Goal: Use online tool/utility: Utilize a website feature to perform a specific function

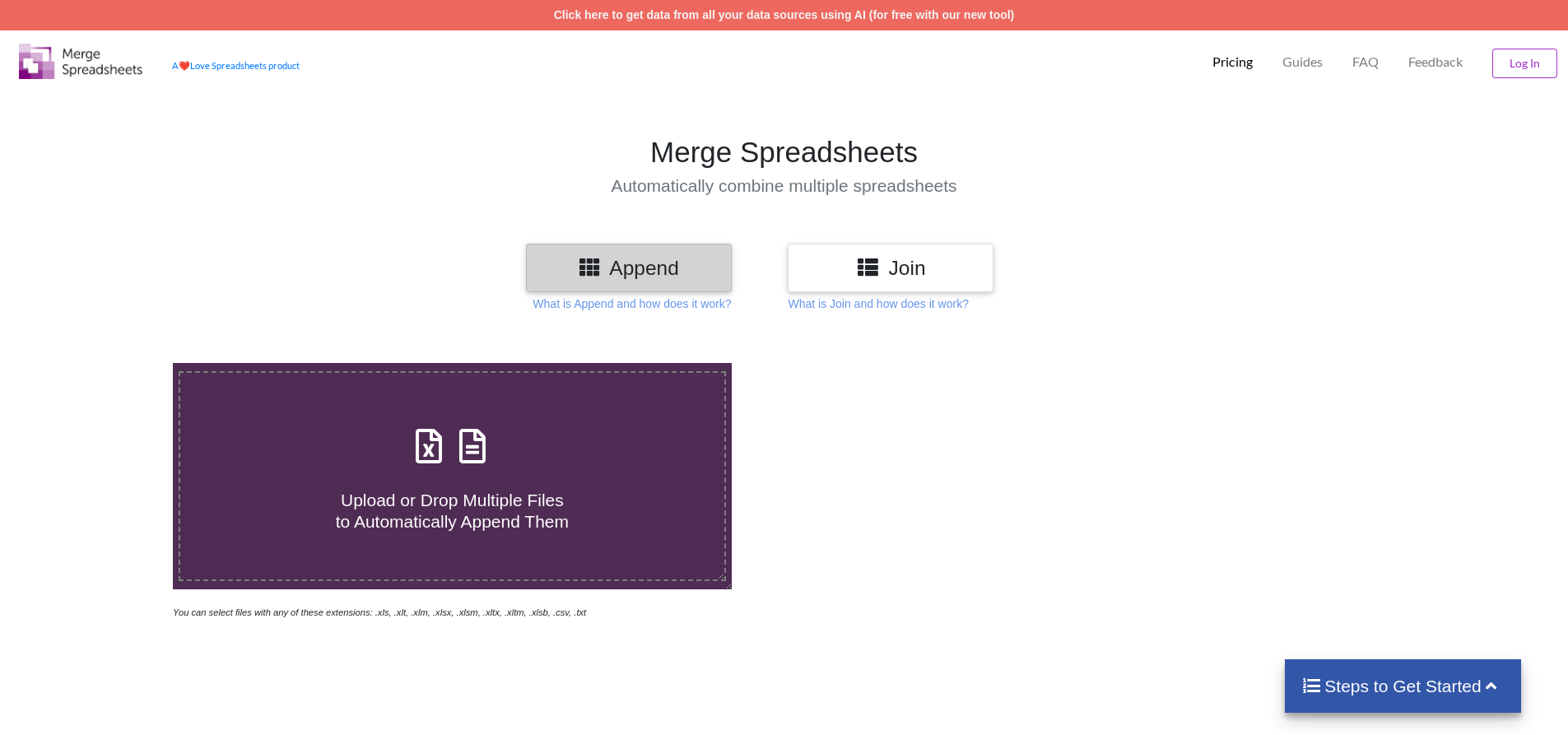
click at [422, 507] on span "Upload or Drop Multiple Files to Automatically Append Them" at bounding box center [452, 511] width 233 height 40
click at [112, 363] on input "Upload or Drop Multiple Files to Automatically Append Them" at bounding box center [112, 363] width 0 height 0
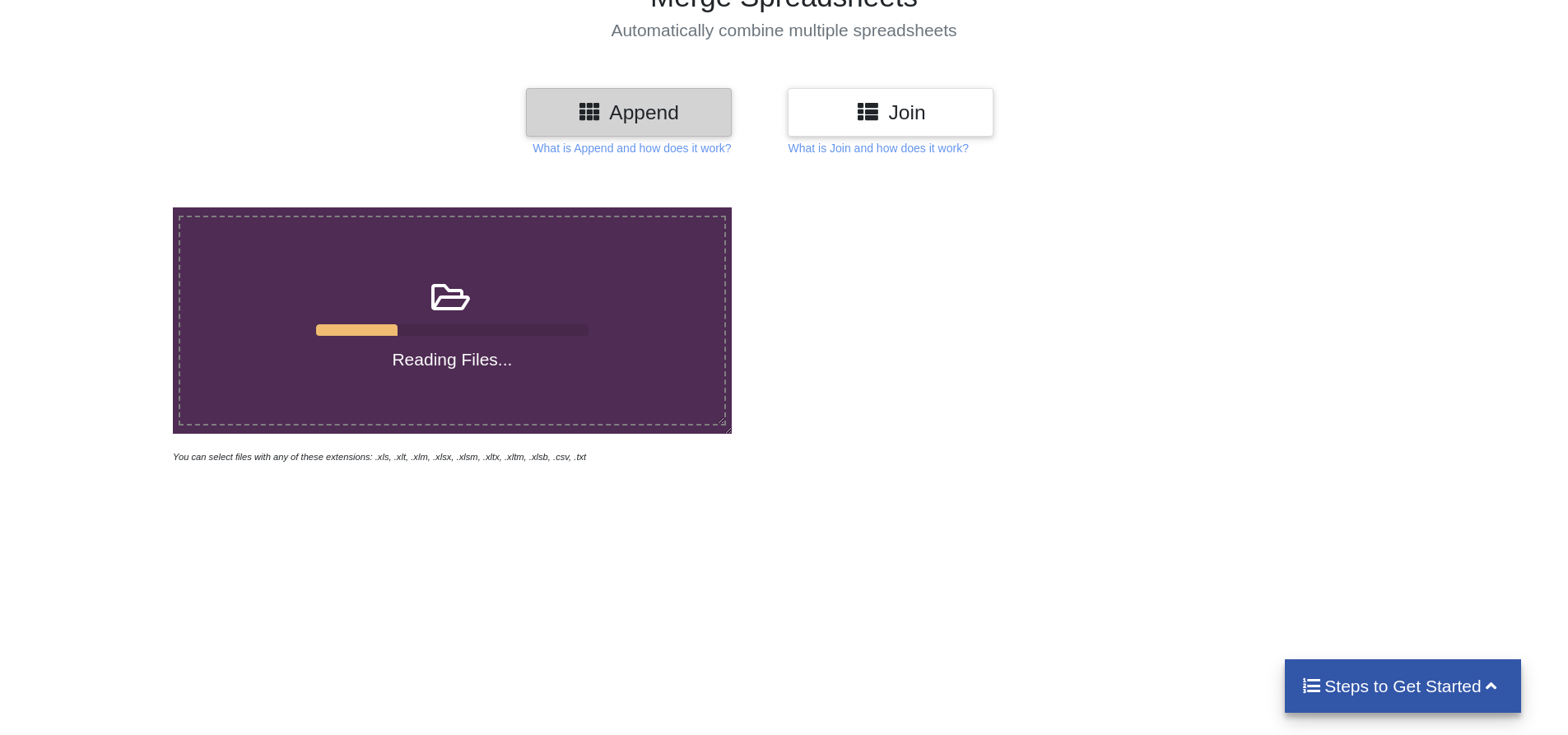
scroll to position [165, 0]
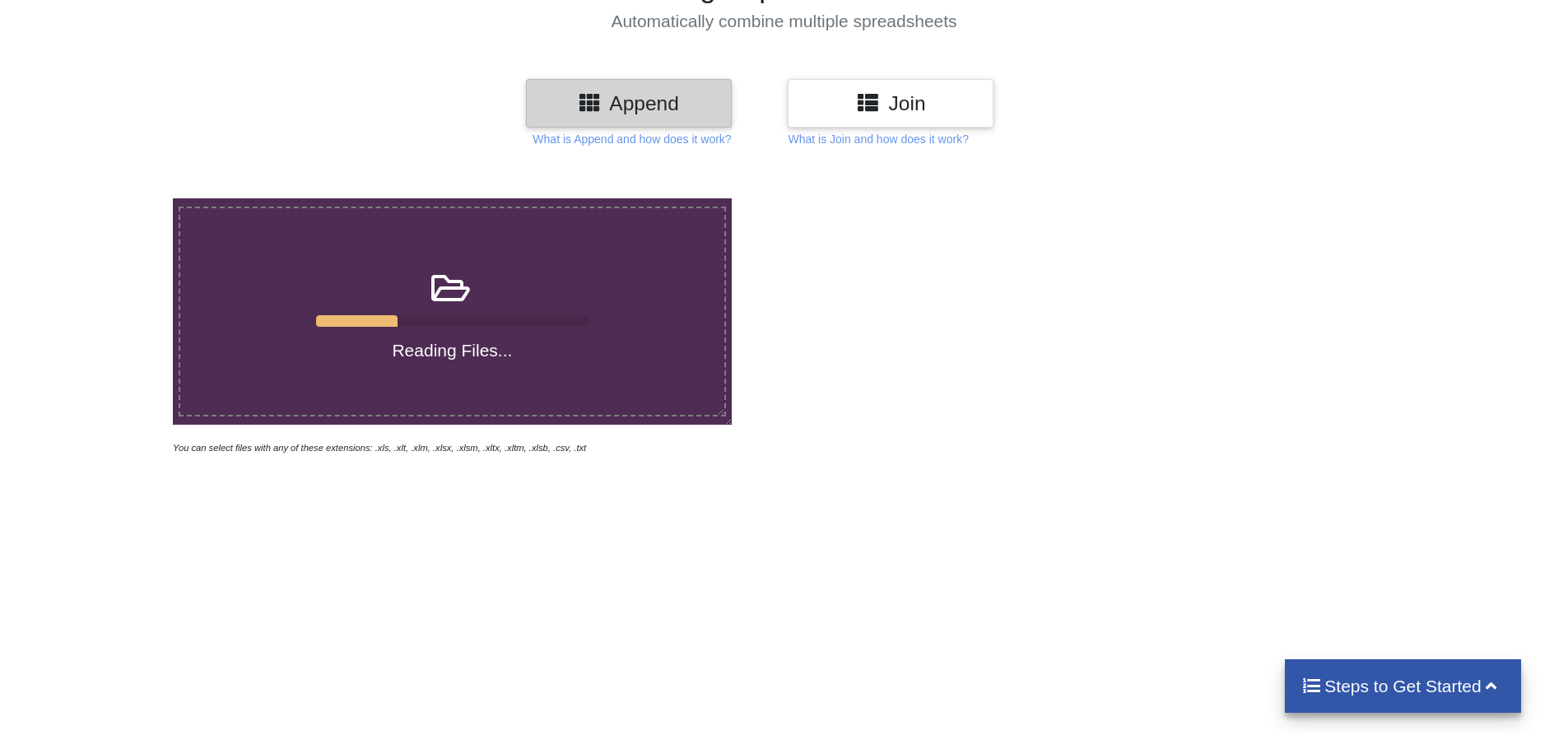
click at [482, 315] on div at bounding box center [452, 321] width 273 height 12
click at [112, 198] on input "Reading Files..." at bounding box center [112, 198] width 0 height 0
type input "C:\fakepath\DIYA 156 (1).xlsx"
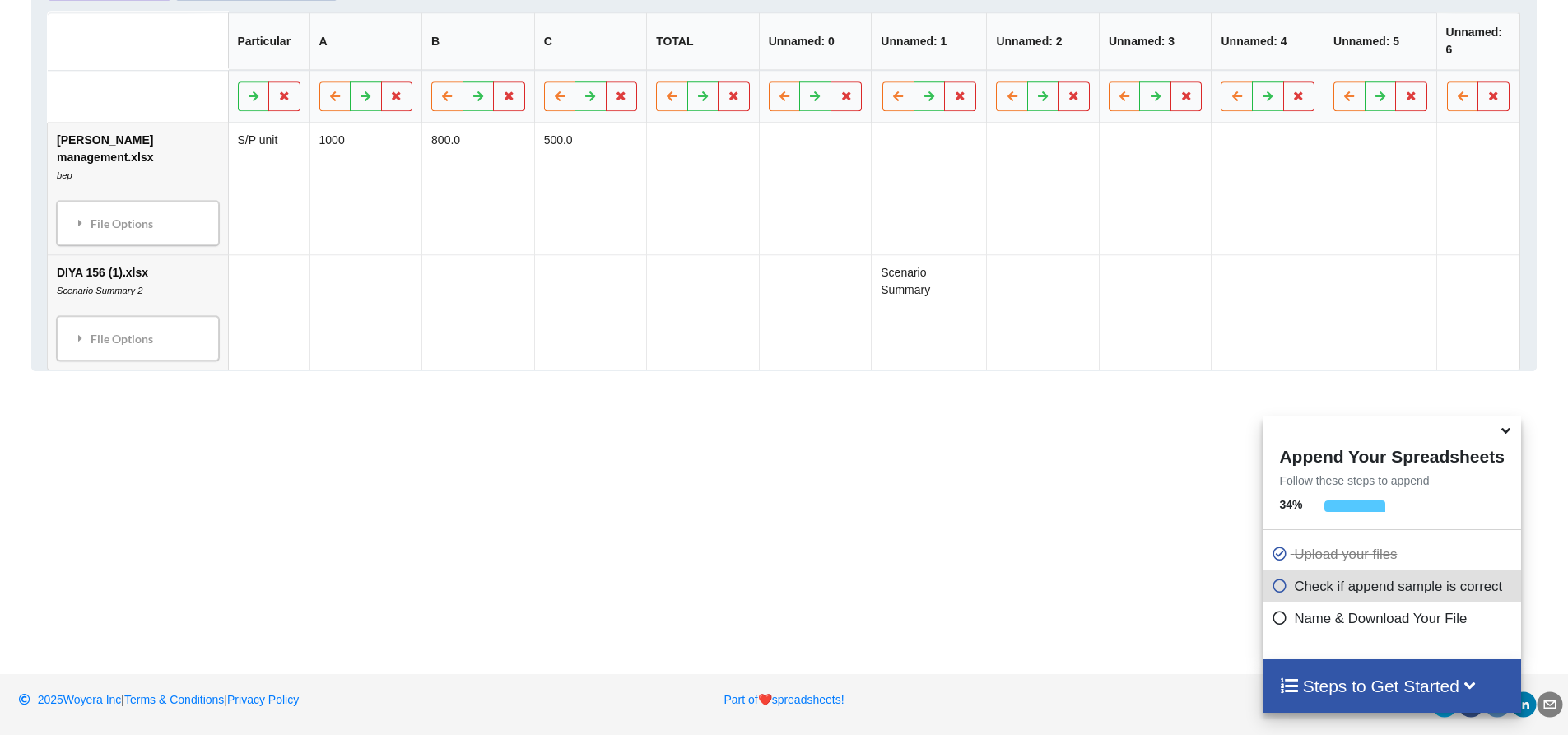
scroll to position [0, 0]
click at [1511, 433] on icon at bounding box center [1506, 428] width 17 height 15
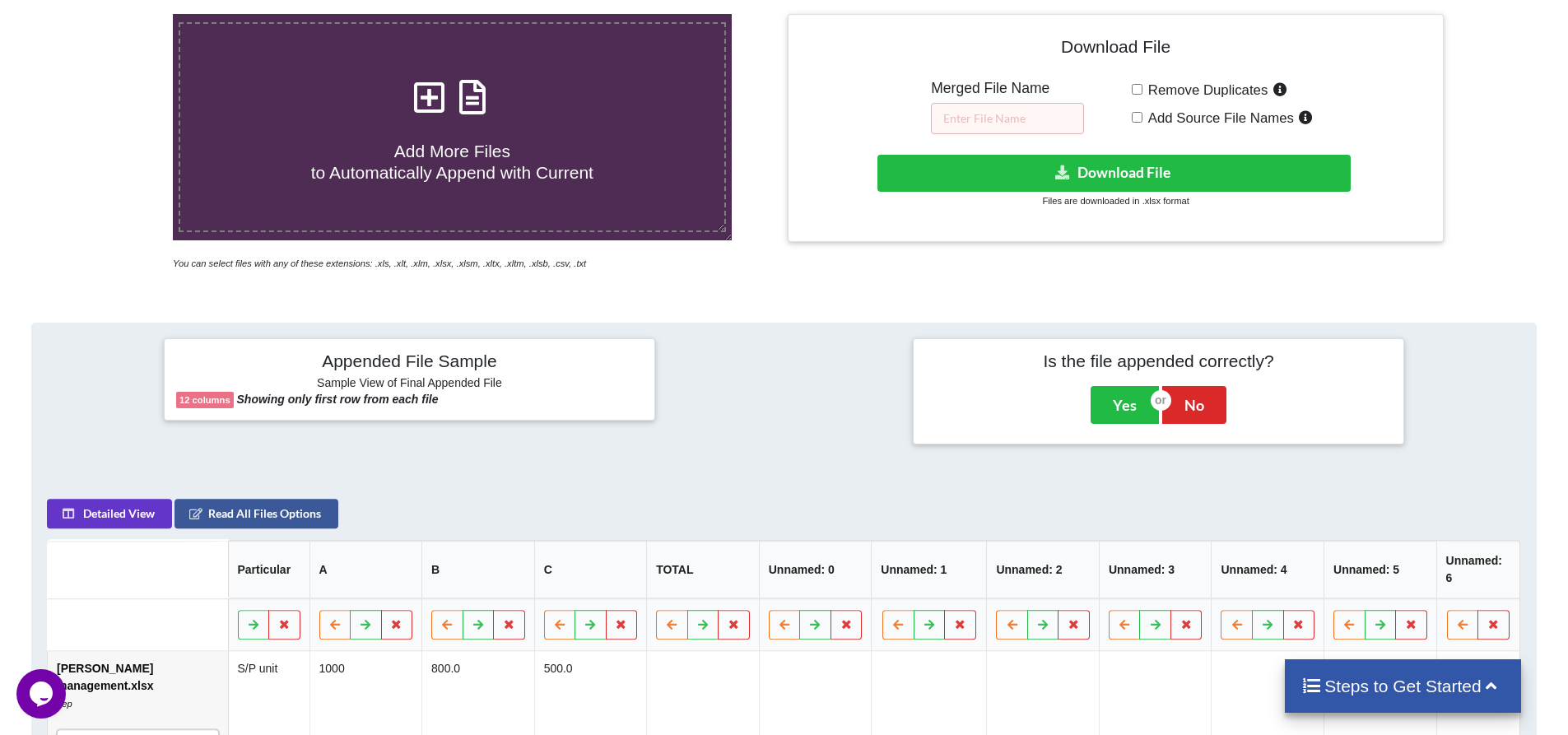
scroll to position [137, 0]
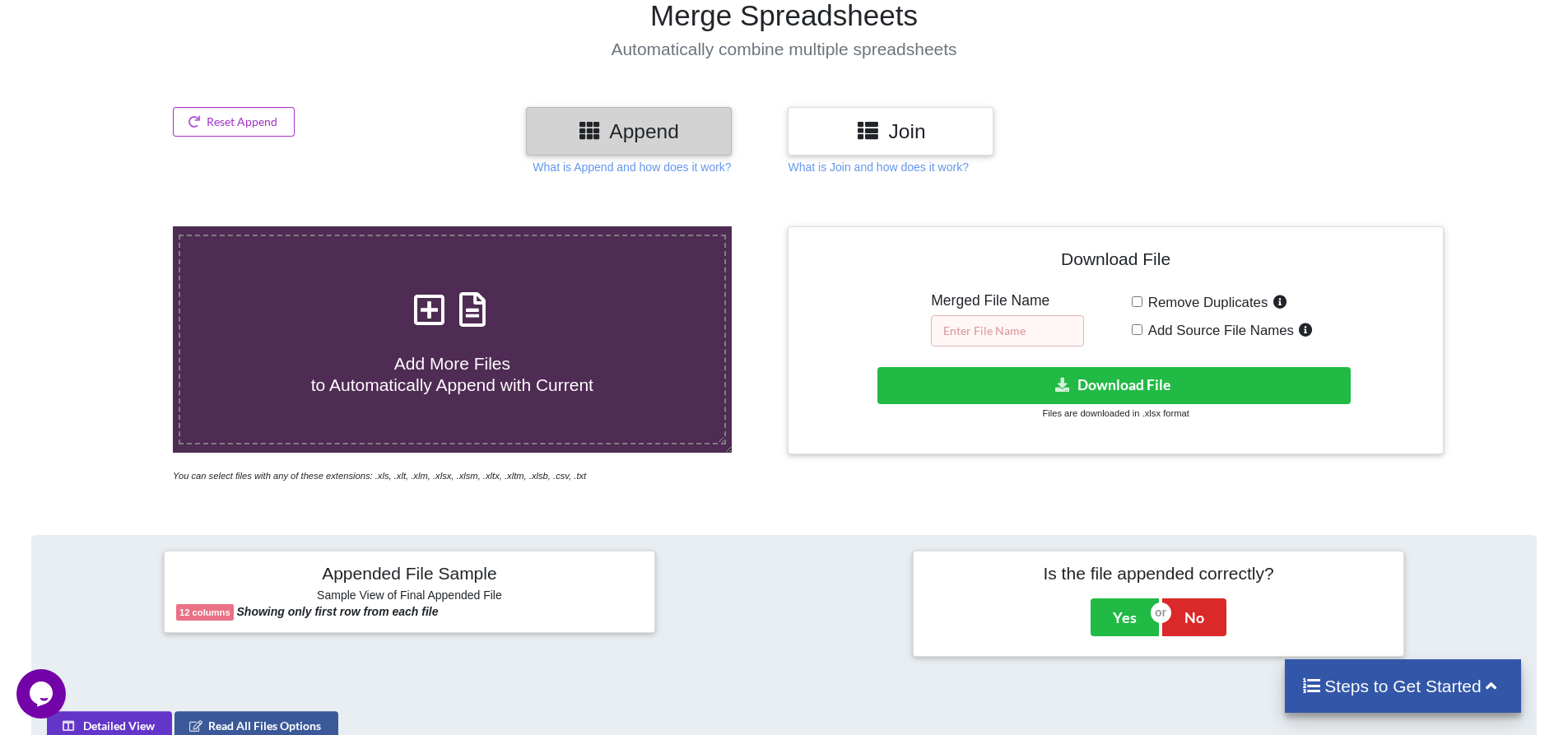
click at [1014, 336] on input "text" at bounding box center [1008, 331] width 153 height 32
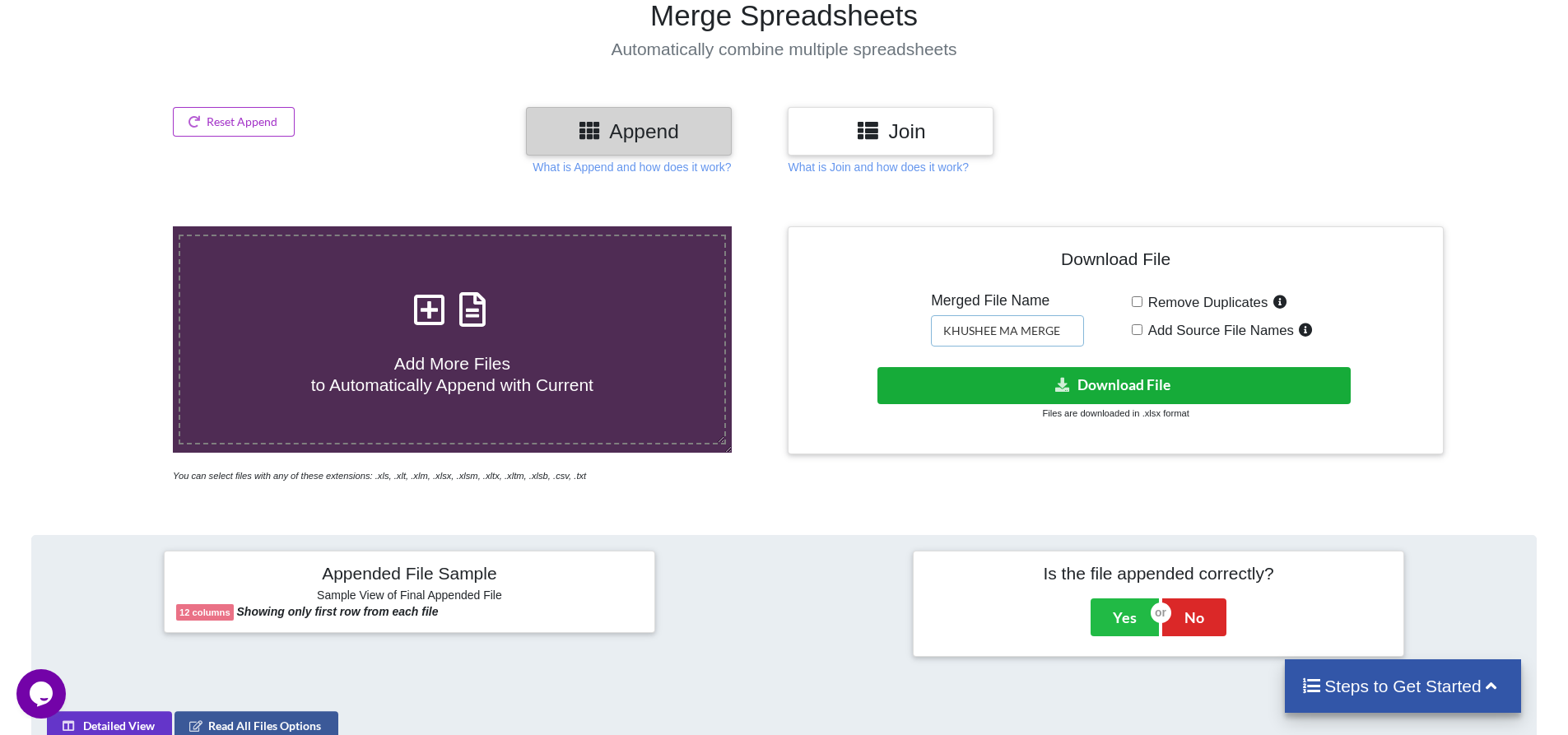
type input "KHUSHEE MA MERGE"
click at [1089, 375] on button "Download File" at bounding box center [1114, 385] width 473 height 37
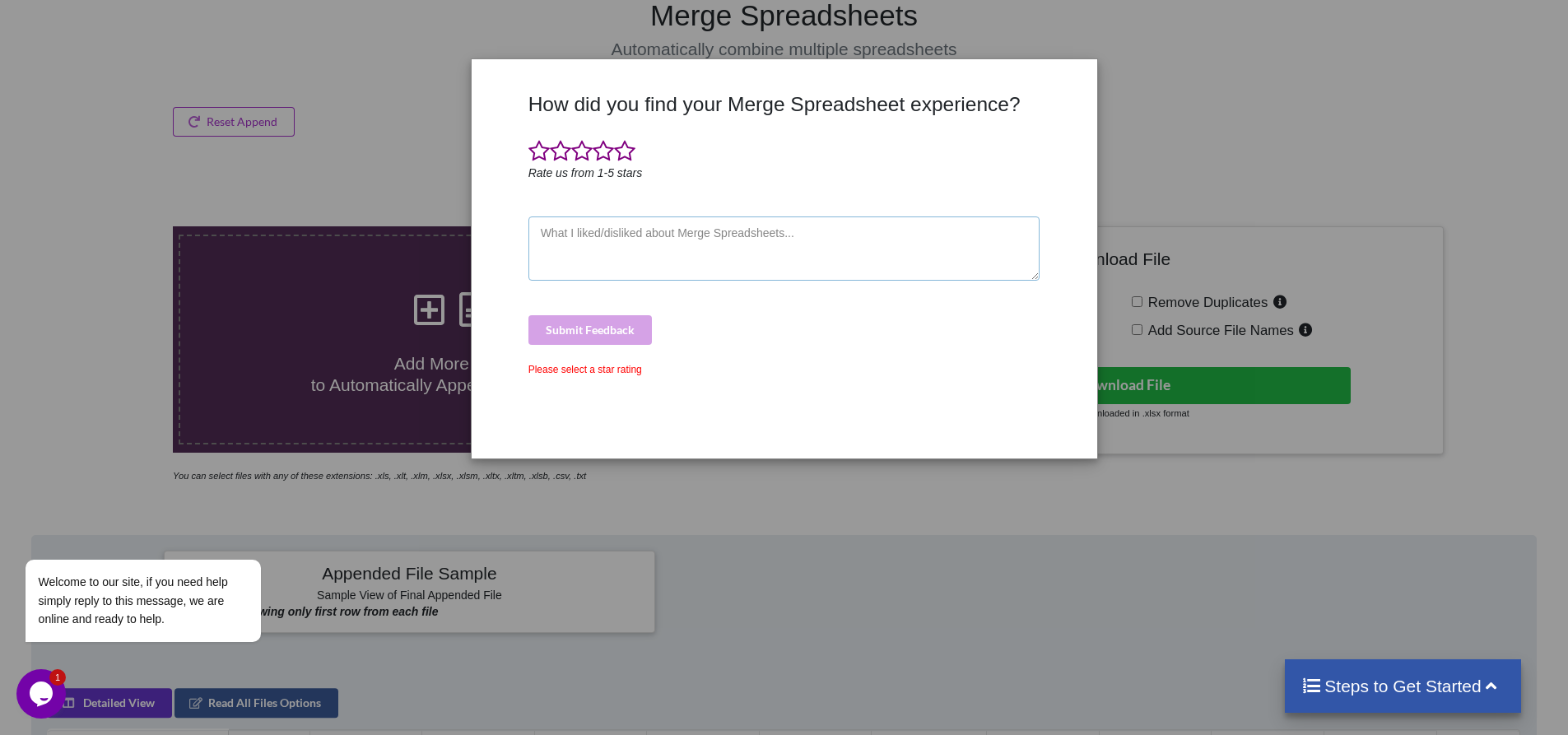
click at [669, 241] on textarea at bounding box center [784, 248] width 512 height 64
type textarea "GOOD"
click at [602, 153] on span at bounding box center [604, 151] width 22 height 23
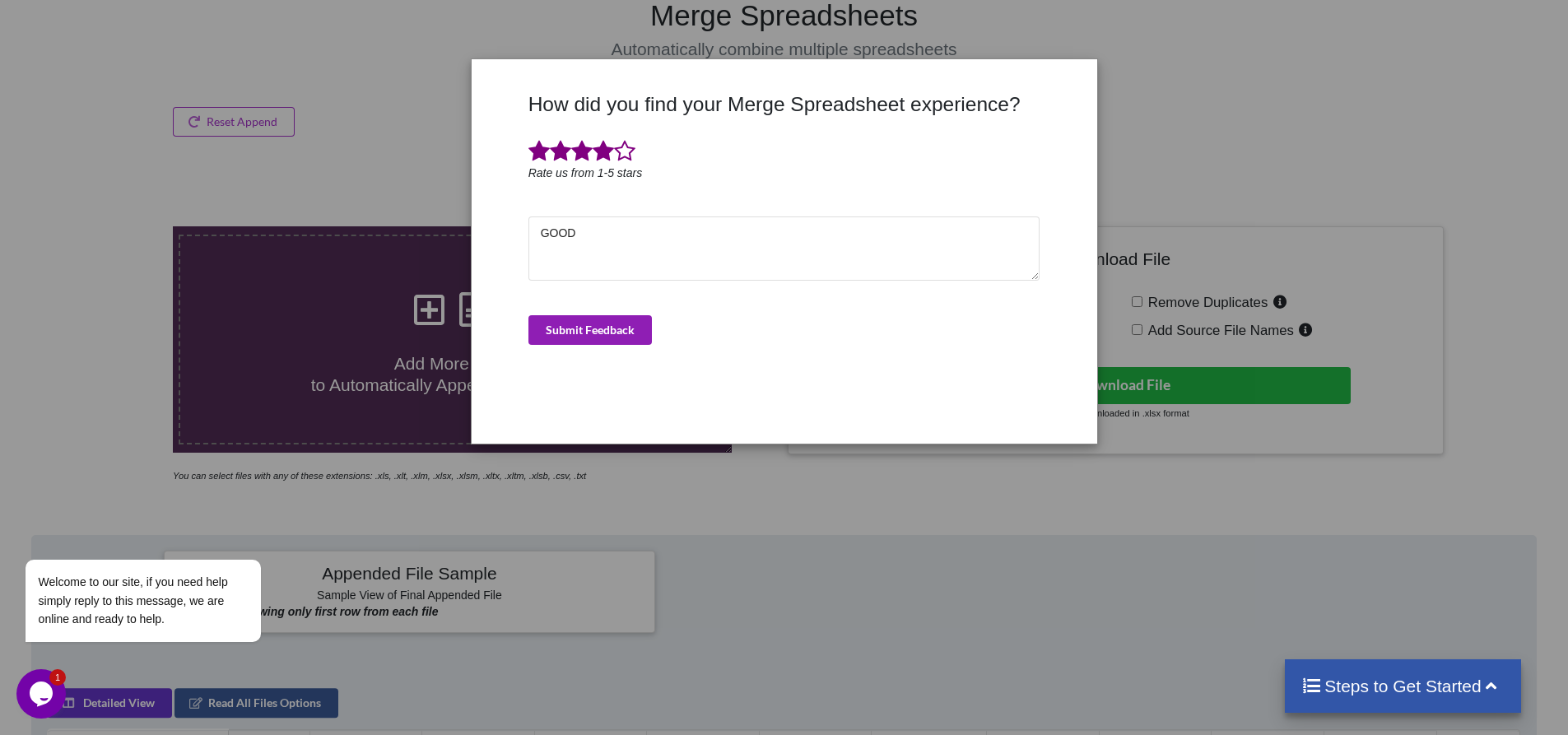
click at [604, 331] on button "Submit Feedback" at bounding box center [590, 330] width 123 height 30
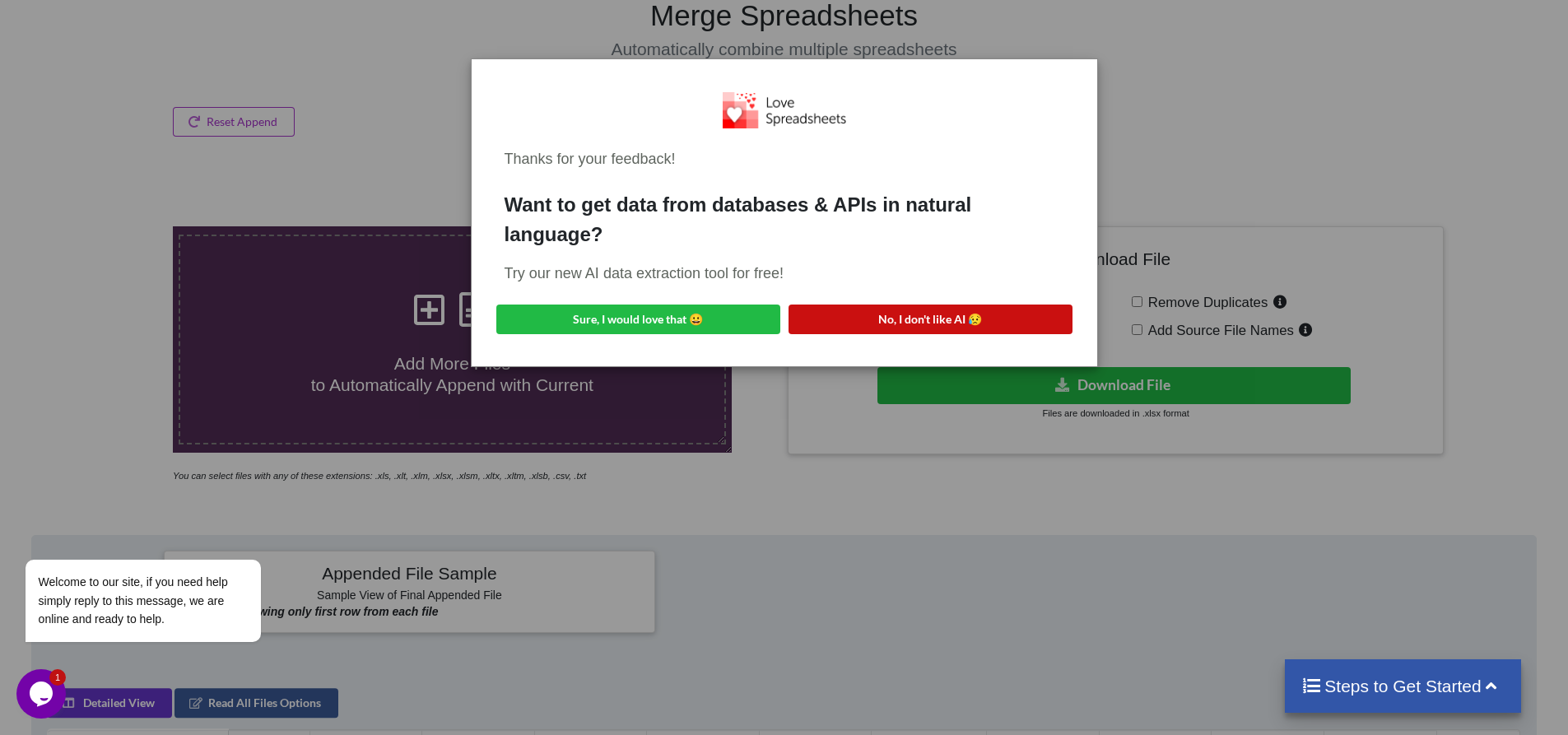
click at [861, 313] on button "No, I don't like AI 😥" at bounding box center [930, 319] width 284 height 30
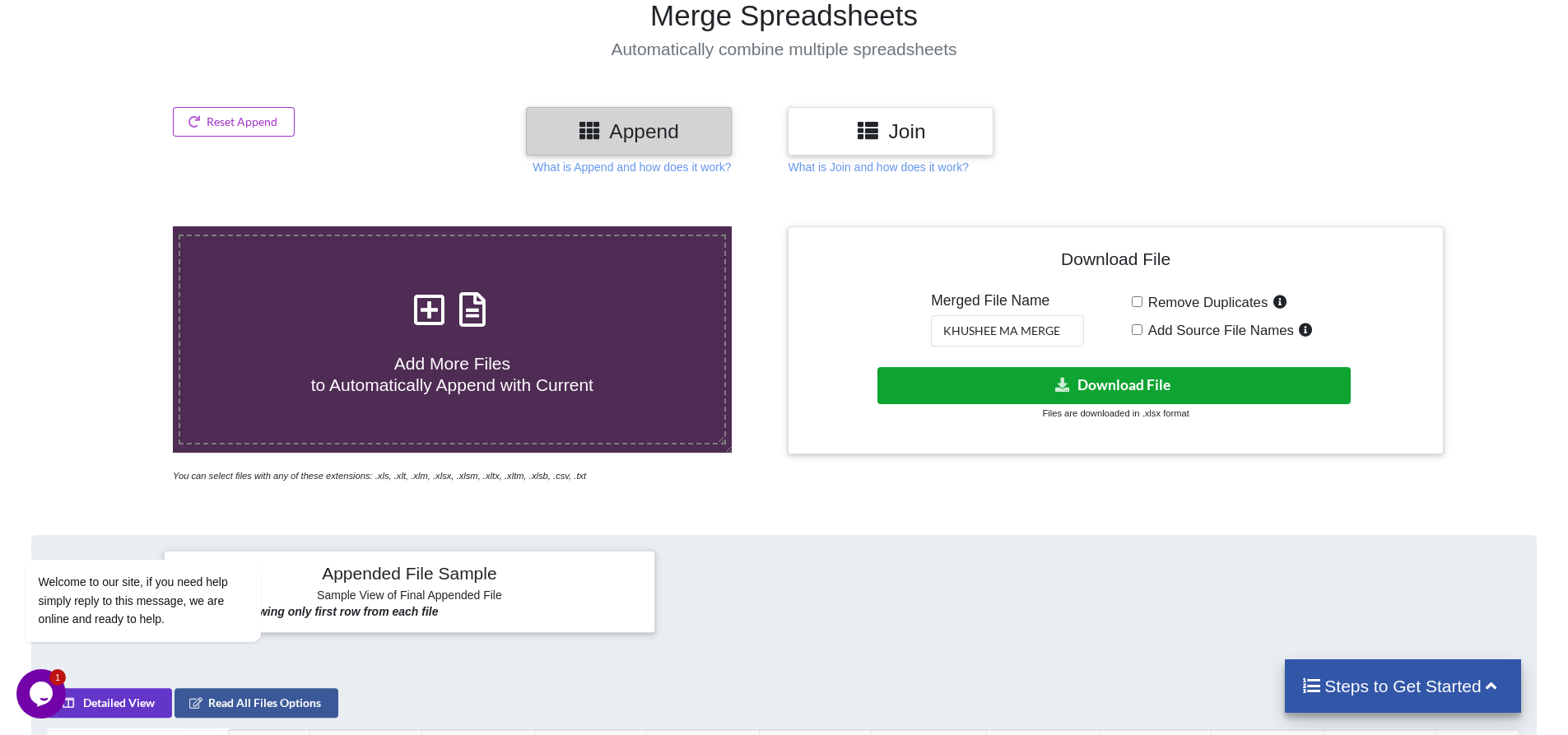
click at [1020, 374] on button "Download File" at bounding box center [1114, 385] width 473 height 37
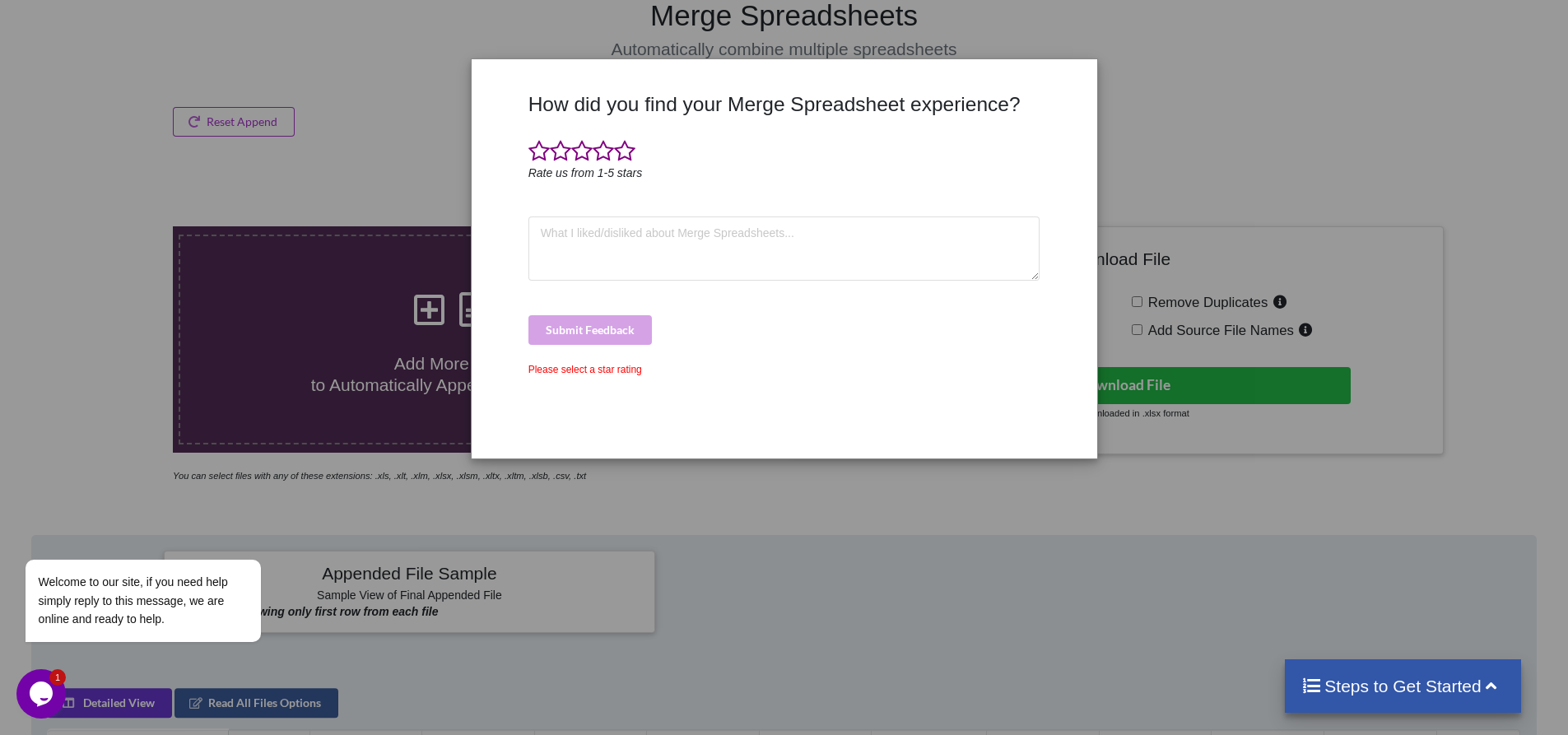
click at [1308, 104] on div "How did you find your Merge Spreadsheet experience? Rate us from 1-5 stars Subm…" at bounding box center [784, 367] width 1568 height 735
